Goal: Transaction & Acquisition: Purchase product/service

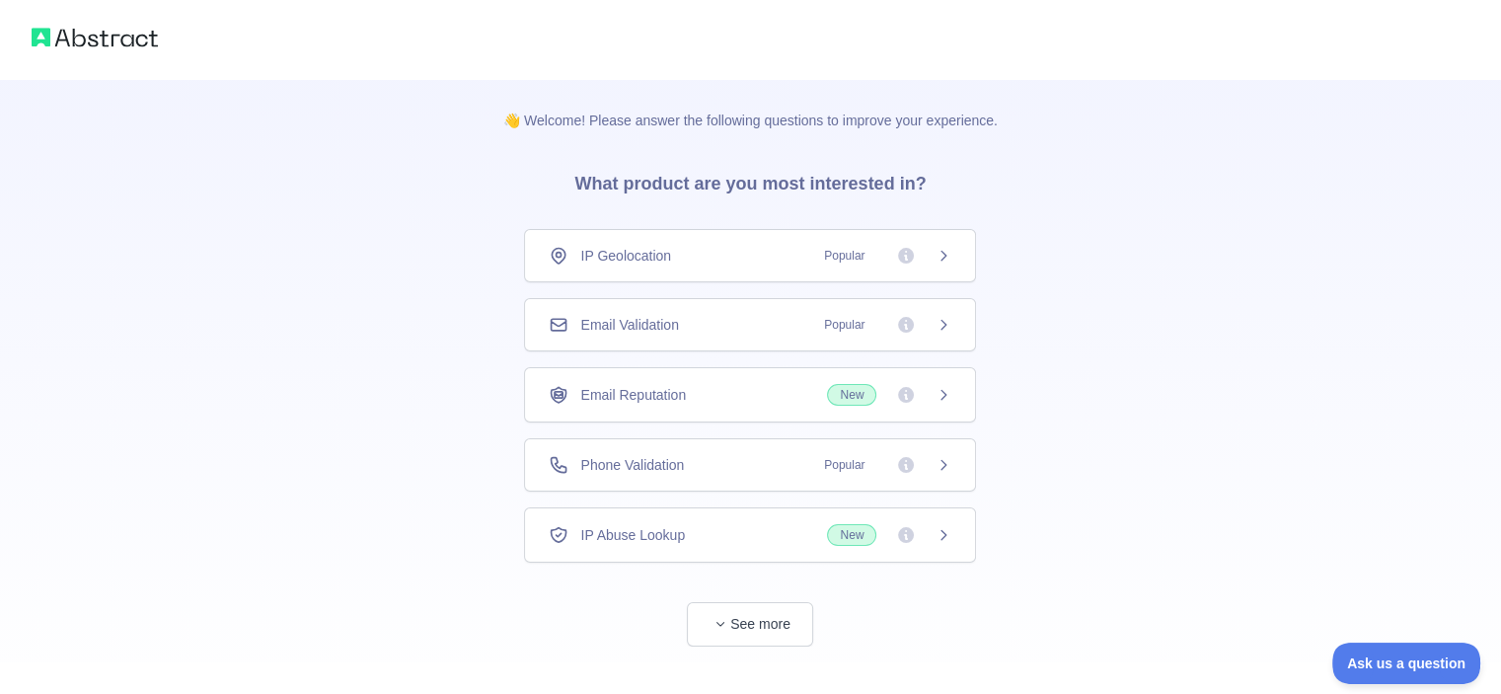
click at [663, 456] on span "Phone Validation" at bounding box center [632, 465] width 104 height 20
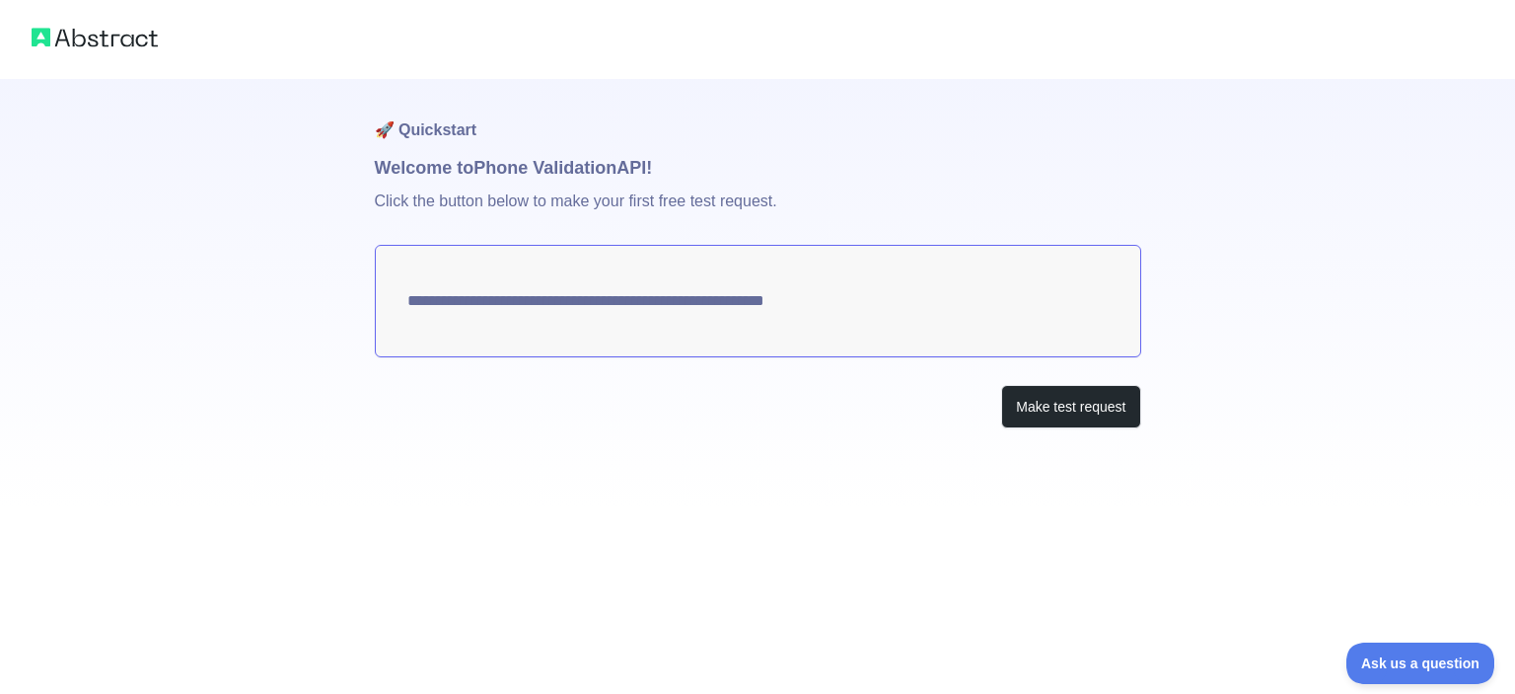
click at [589, 314] on textarea "**********" at bounding box center [758, 301] width 767 height 112
click at [1065, 398] on button "Make test request" at bounding box center [1070, 407] width 139 height 44
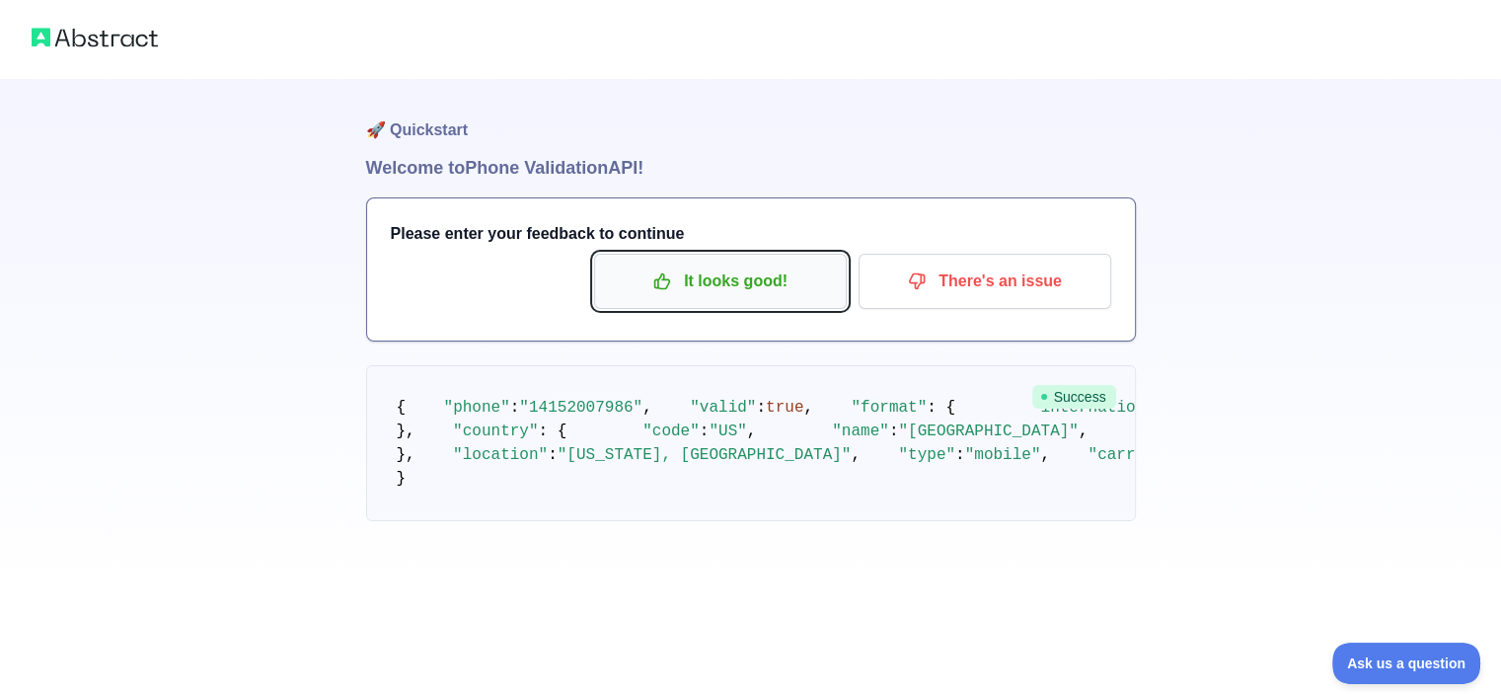
click at [716, 270] on p "It looks good!" at bounding box center [720, 281] width 223 height 34
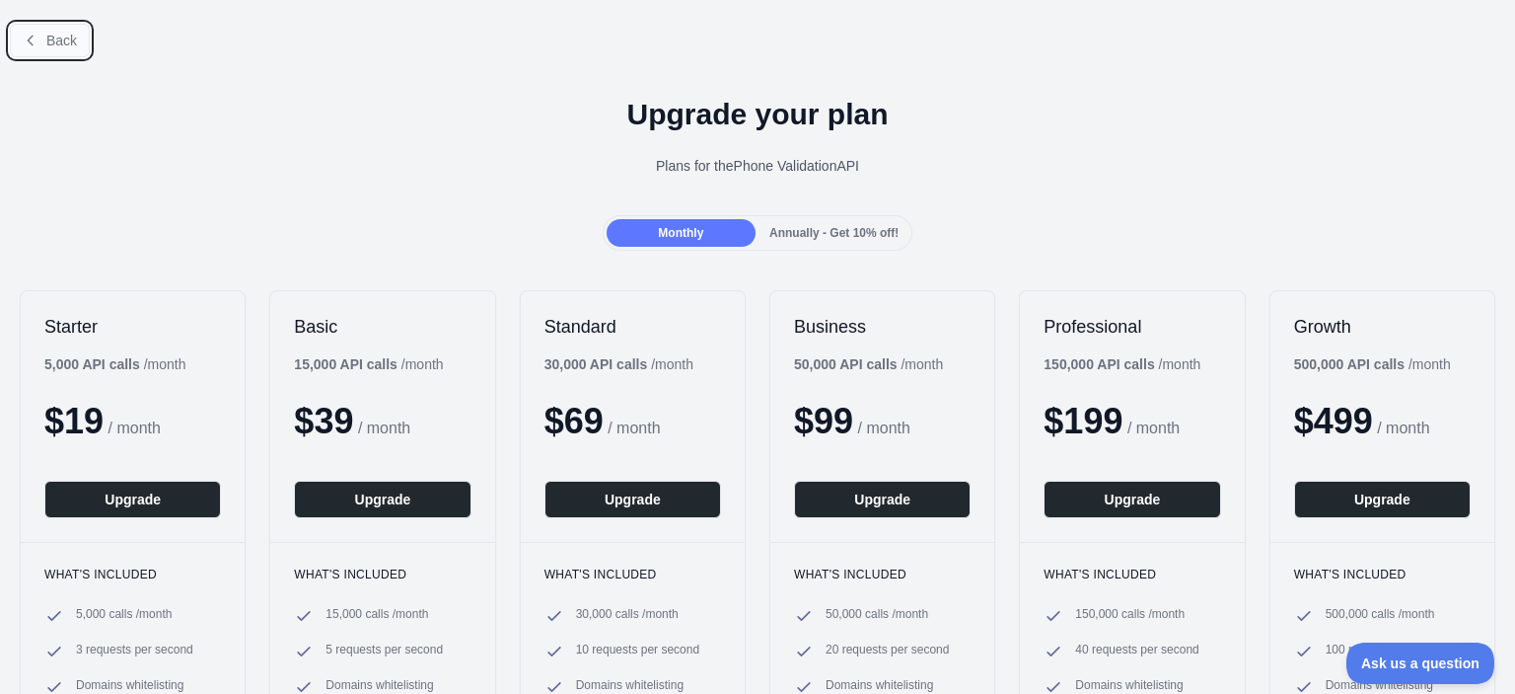
click at [29, 41] on icon at bounding box center [30, 40] width 5 height 9
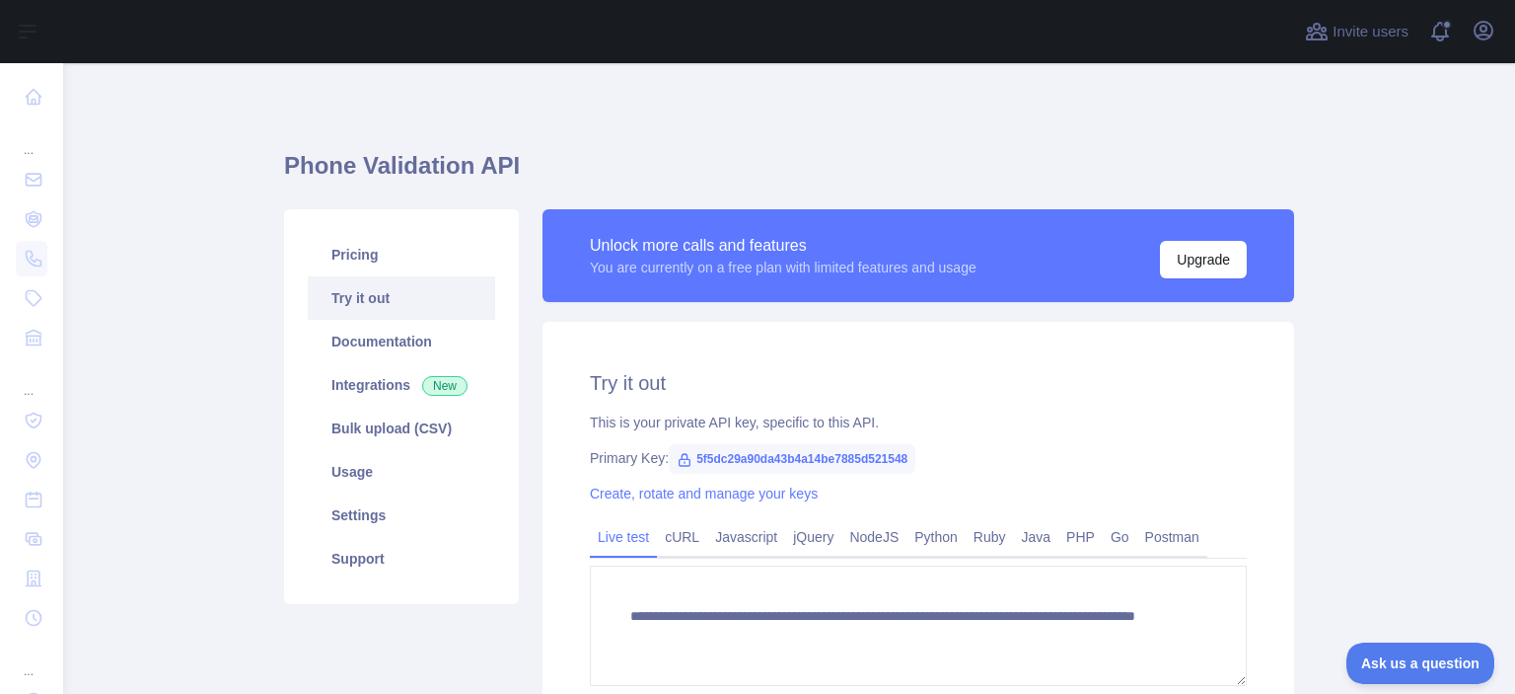
scroll to position [99, 0]
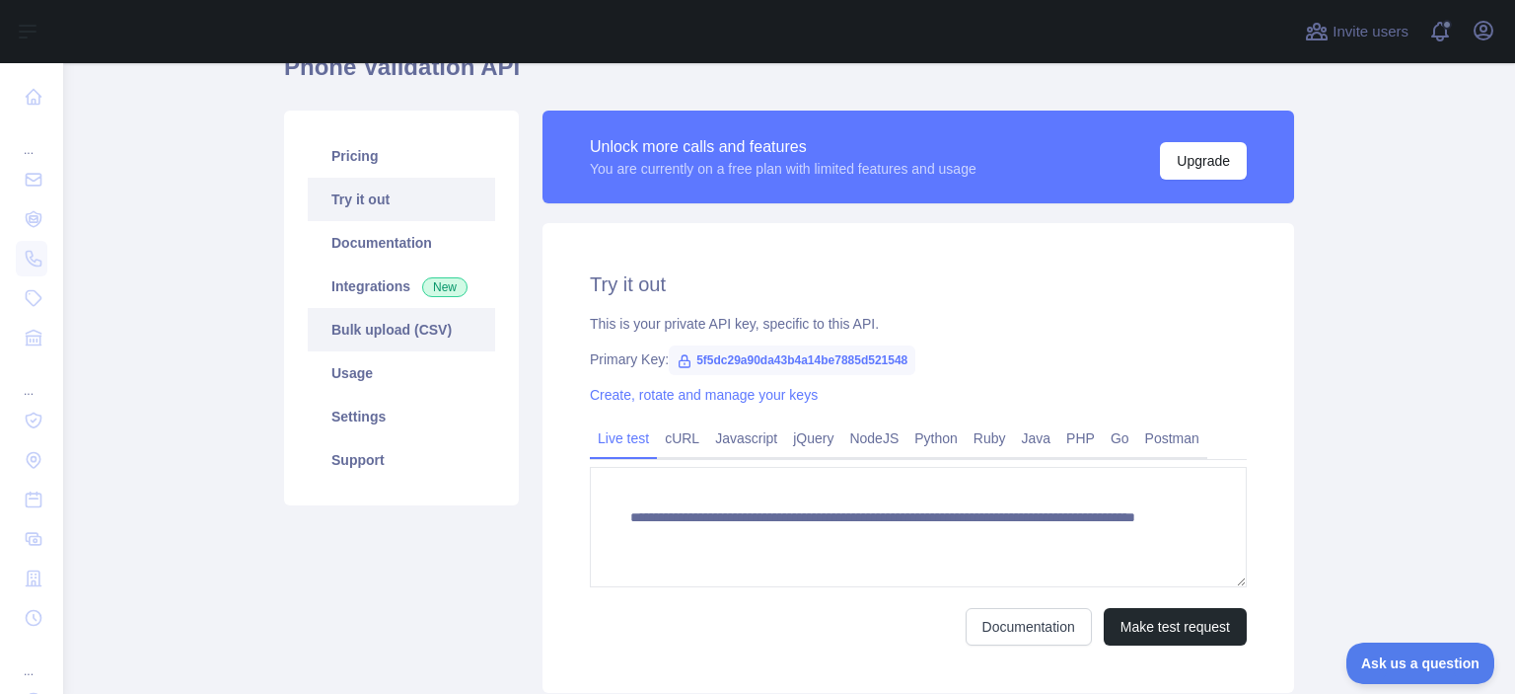
click at [410, 336] on link "Bulk upload (CSV)" at bounding box center [401, 329] width 187 height 43
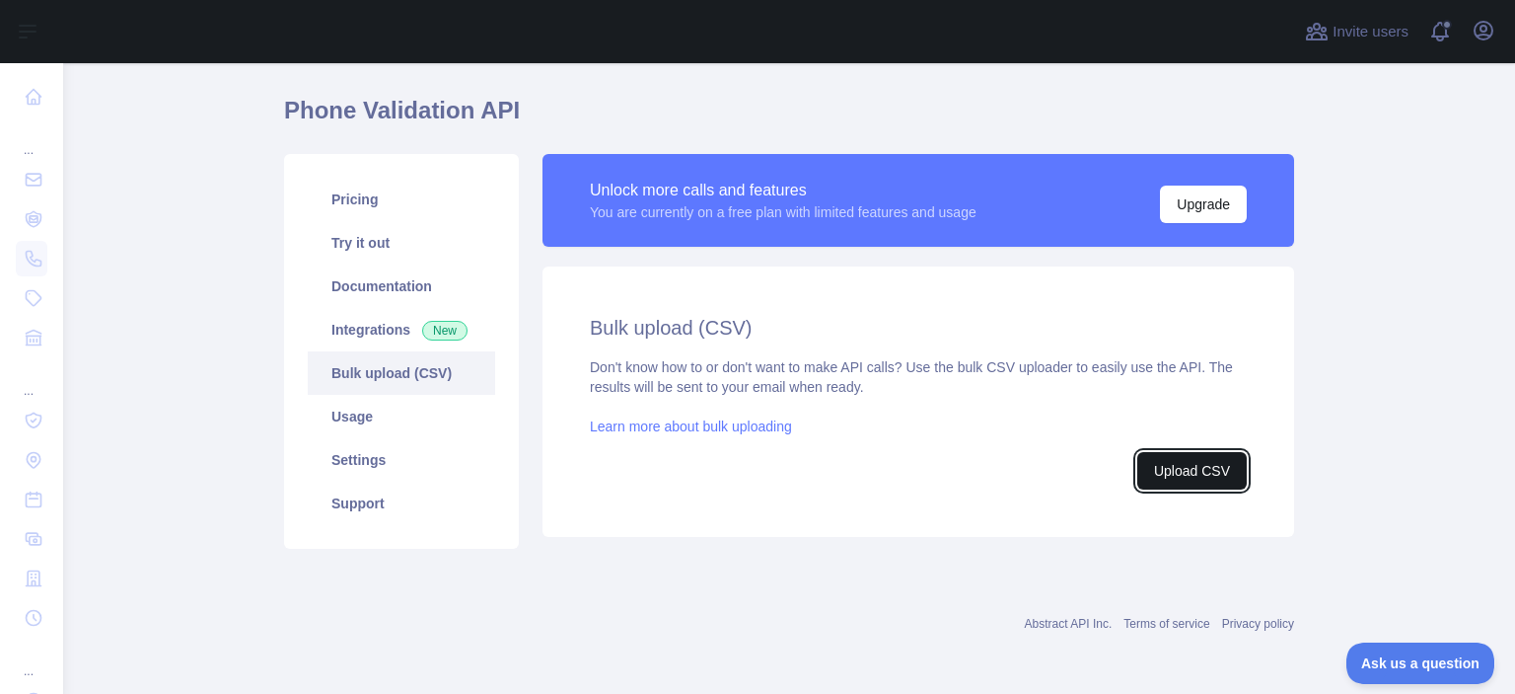
click at [1177, 461] on button "Upload CSV" at bounding box center [1193, 470] width 110 height 37
click at [414, 374] on link "Bulk upload (CSV)" at bounding box center [401, 372] width 187 height 43
click at [709, 403] on div "Don't know how to or don't want to make API calls? Use the bulk CSV uploader to…" at bounding box center [918, 423] width 657 height 132
click at [1223, 469] on button "Upload CSV" at bounding box center [1193, 470] width 110 height 37
